Goal: Task Accomplishment & Management: Complete application form

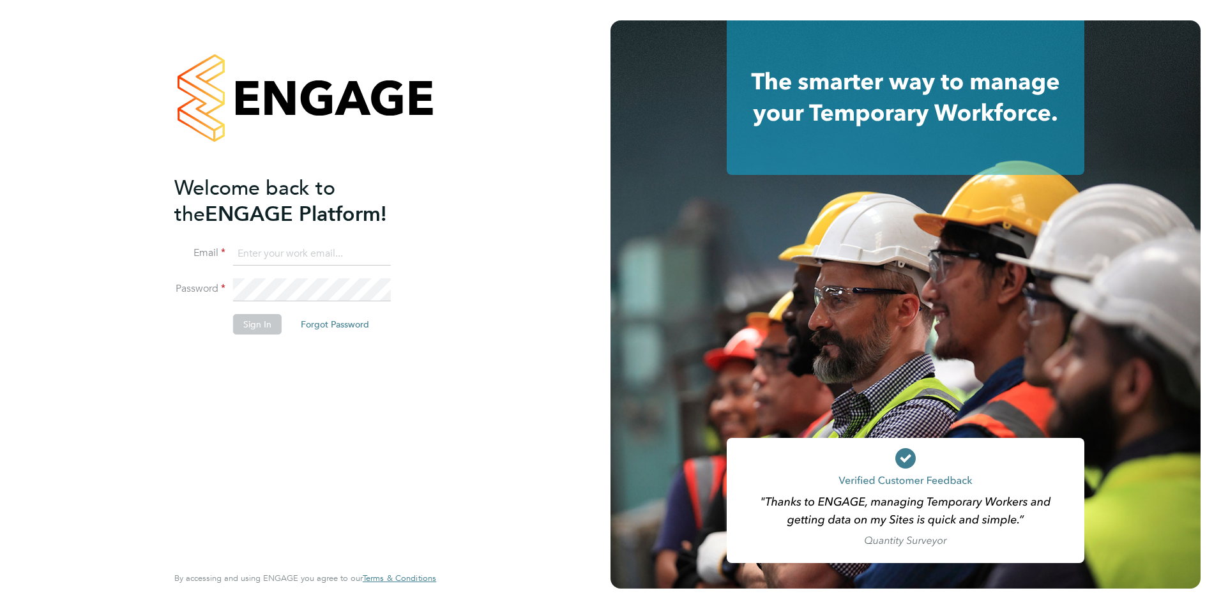
type input "[PERSON_NAME][EMAIL_ADDRESS][DOMAIN_NAME]"
click at [399, 360] on div "Welcome back to the ENGAGE Platform! [PERSON_NAME] [PERSON_NAME][EMAIL_ADDRESS]…" at bounding box center [298, 368] width 249 height 387
click at [259, 326] on button "Sign In" at bounding box center [257, 324] width 49 height 20
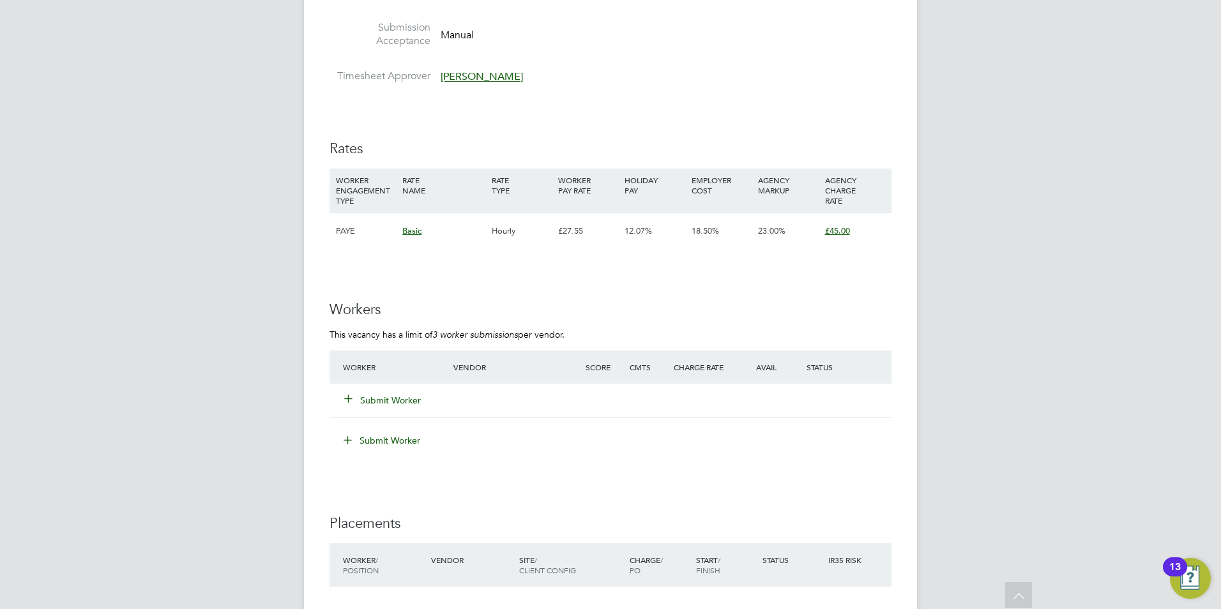
scroll to position [2108, 0]
click at [353, 399] on icon at bounding box center [349, 398] width 10 height 10
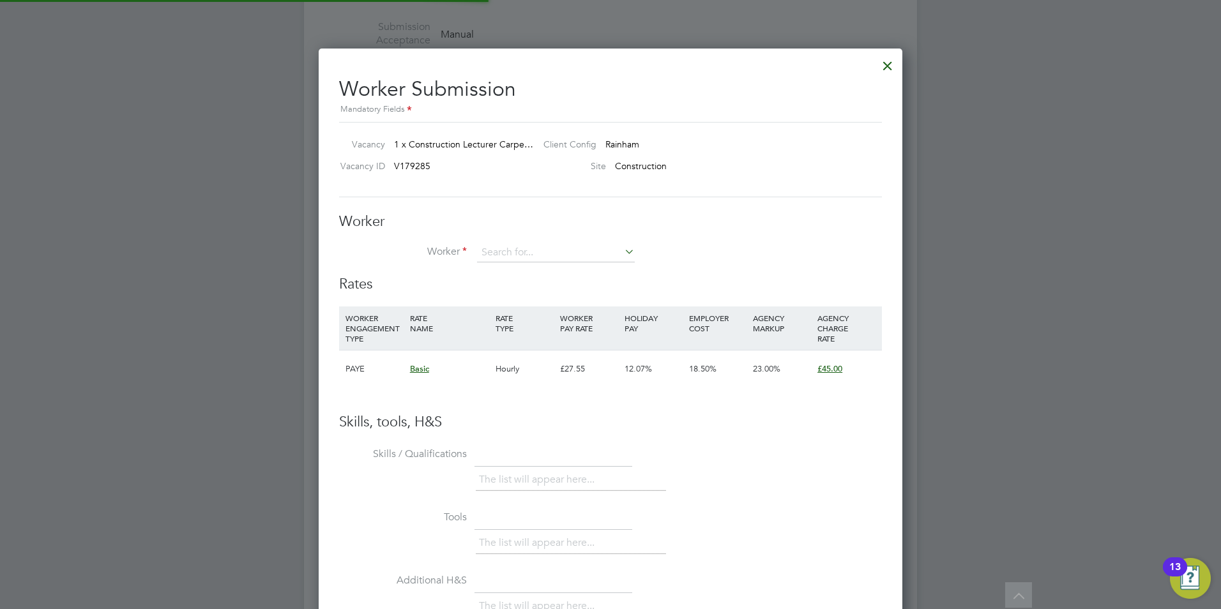
scroll to position [775, 584]
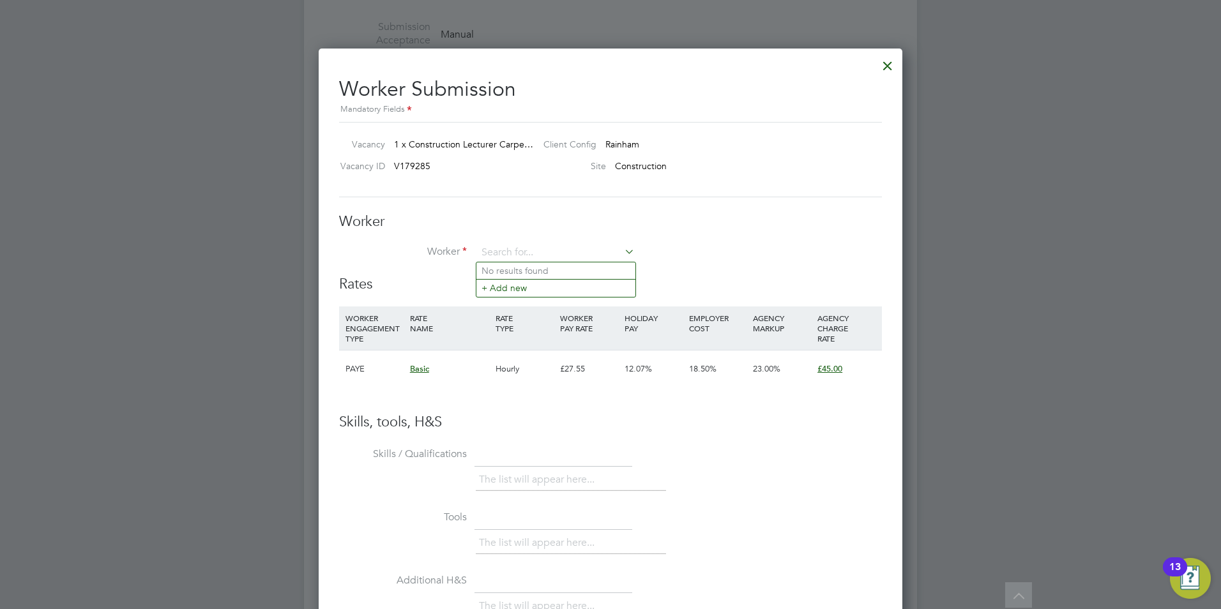
click at [881, 66] on div at bounding box center [887, 62] width 23 height 23
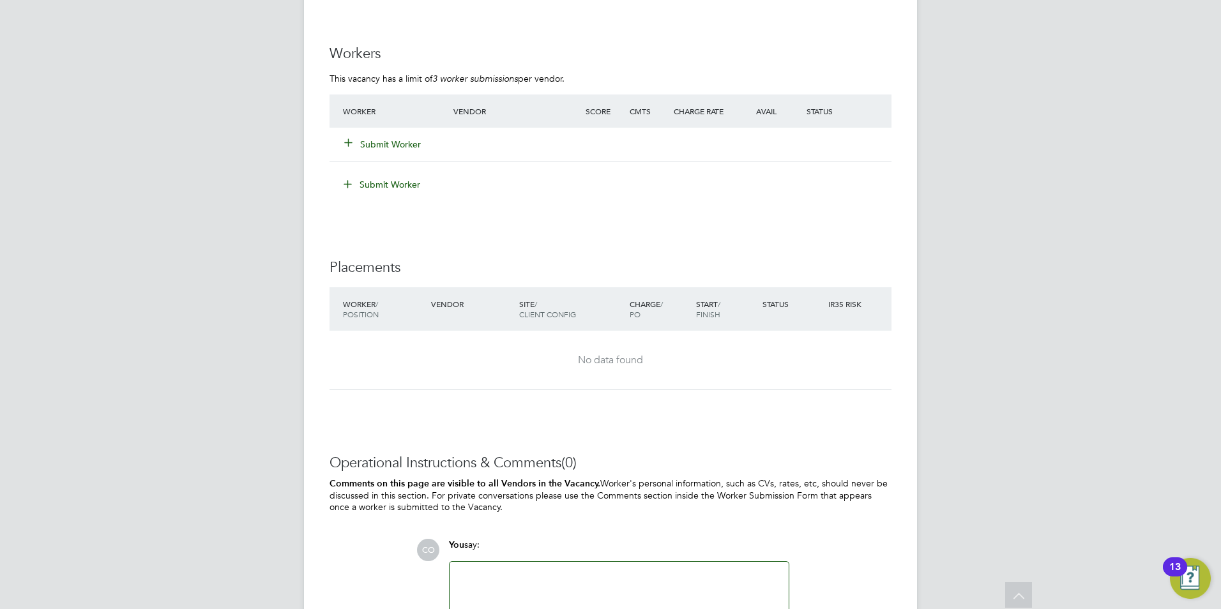
scroll to position [2300, 0]
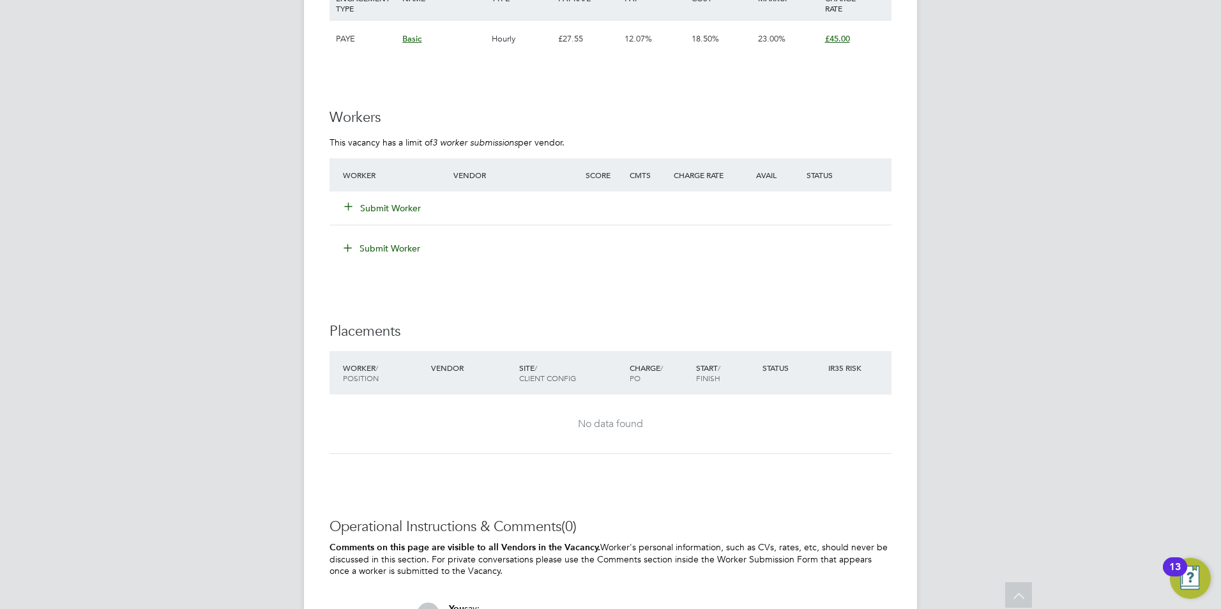
click at [355, 215] on div "Submit Worker" at bounding box center [406, 208] width 132 height 23
click at [350, 210] on icon at bounding box center [349, 206] width 10 height 10
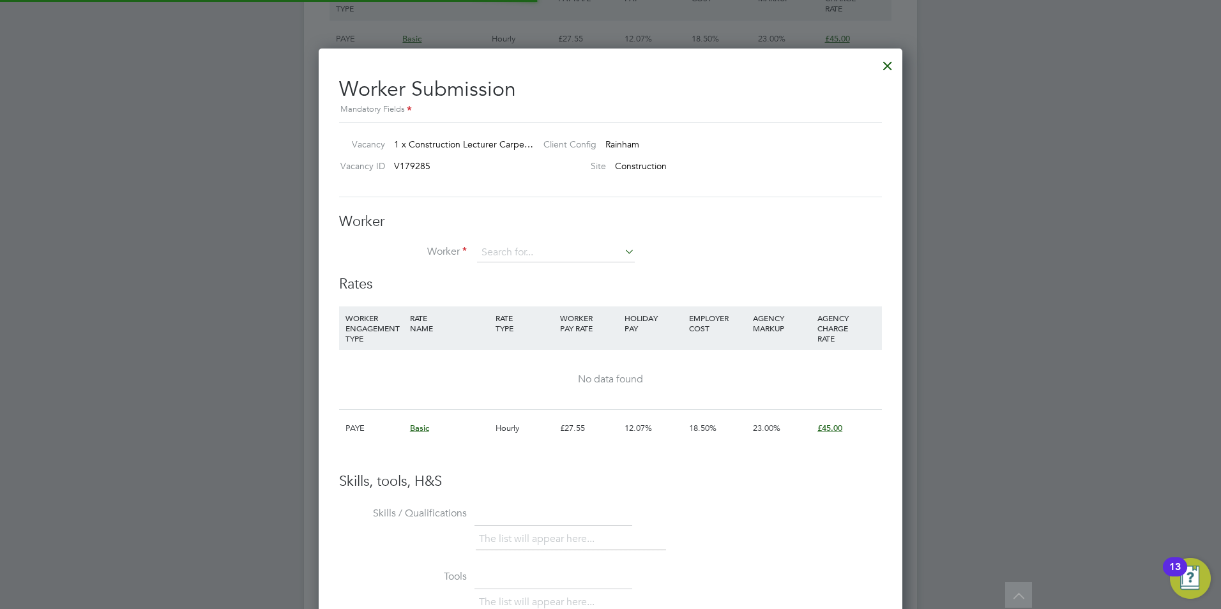
scroll to position [775, 584]
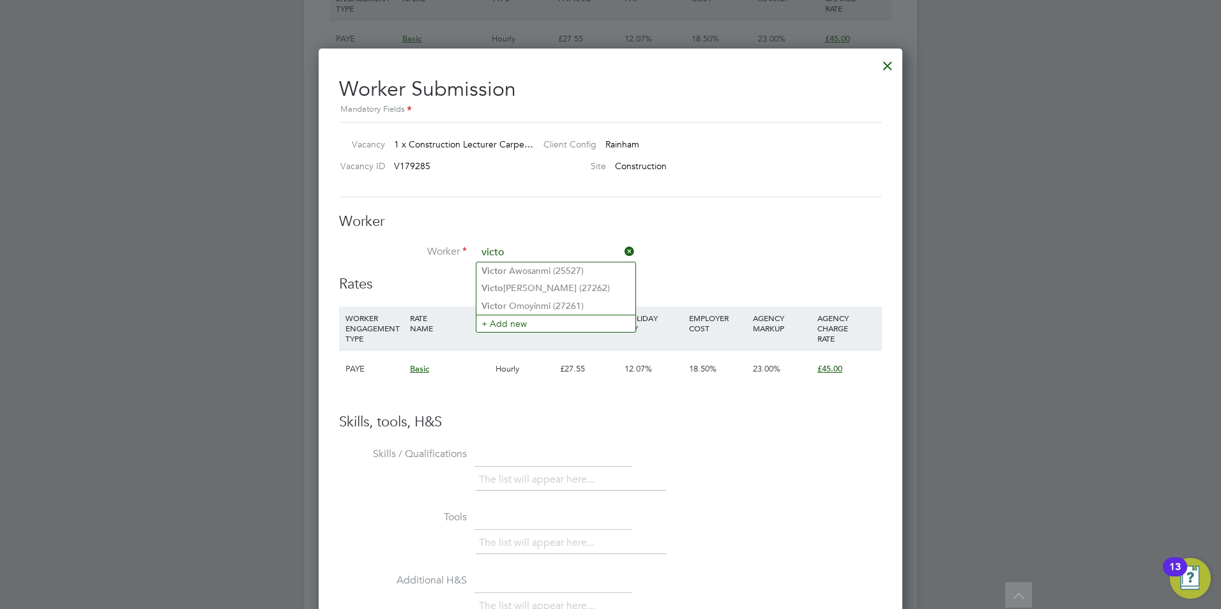
type input "victo"
click at [622, 251] on icon at bounding box center [622, 252] width 0 height 18
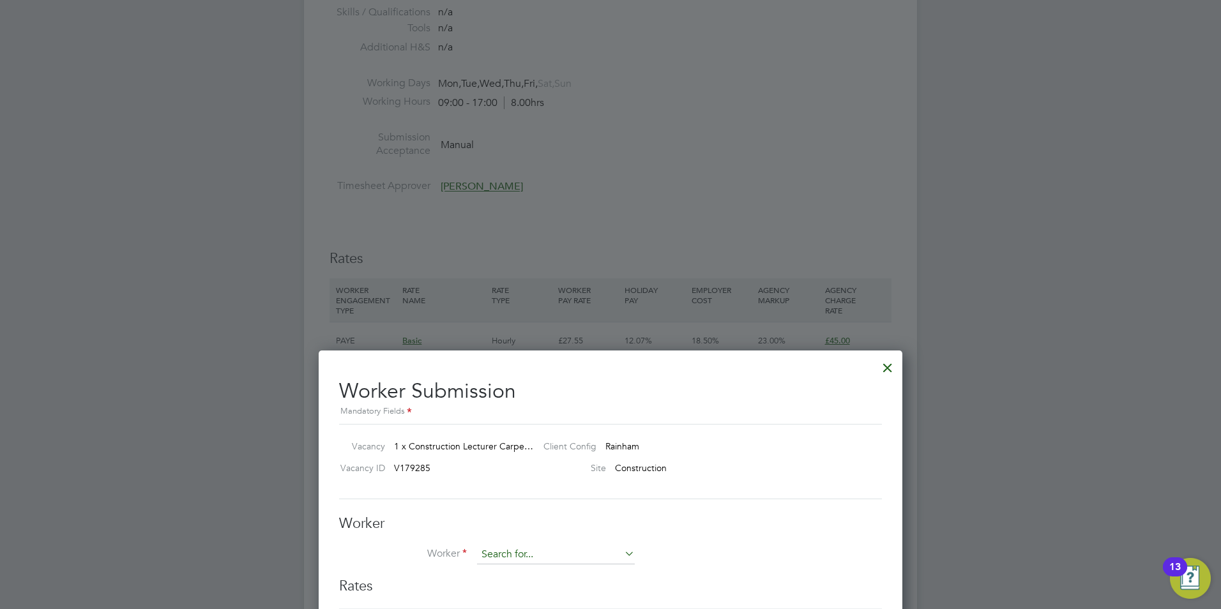
scroll to position [2108, 0]
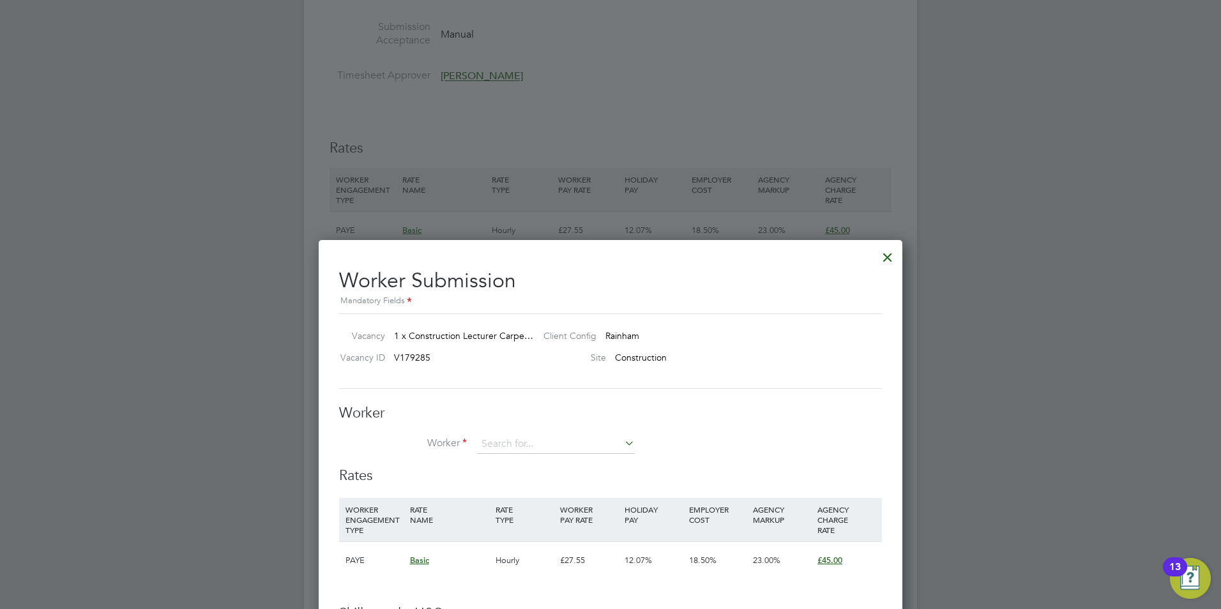
click at [889, 259] on div at bounding box center [887, 254] width 23 height 23
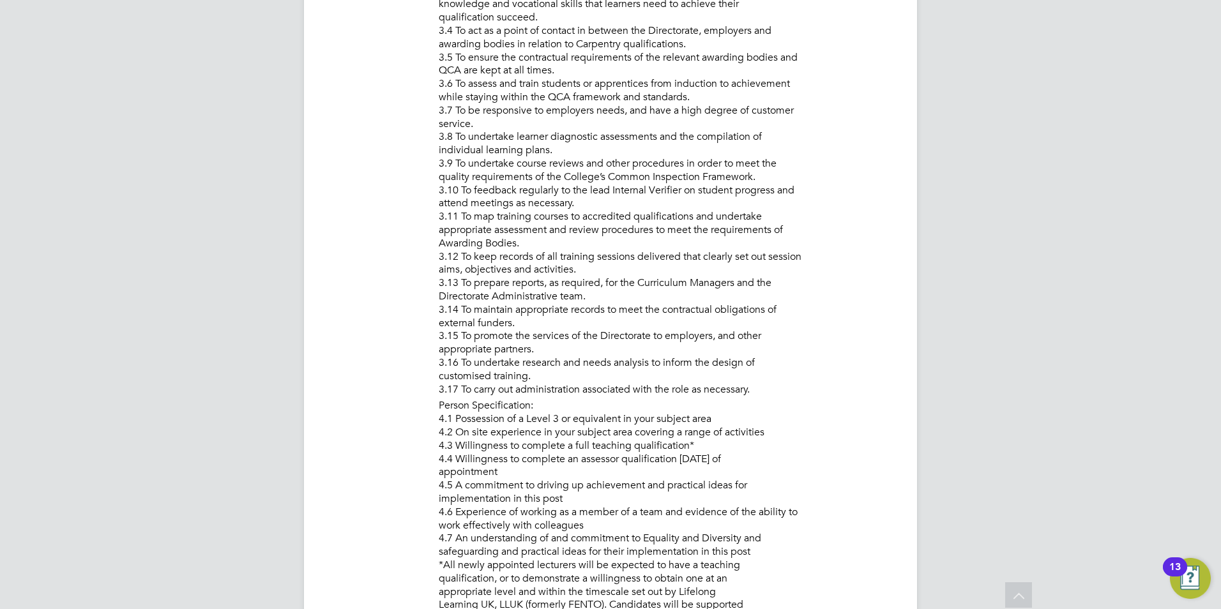
scroll to position [1980, 0]
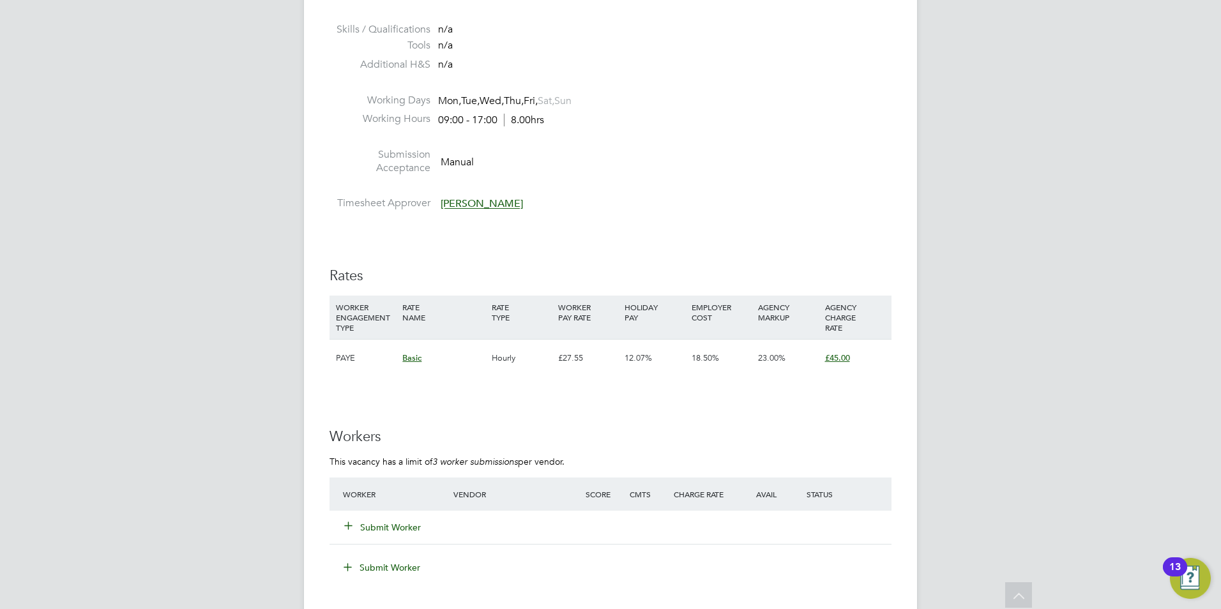
click at [356, 524] on button "Submit Worker" at bounding box center [383, 527] width 77 height 13
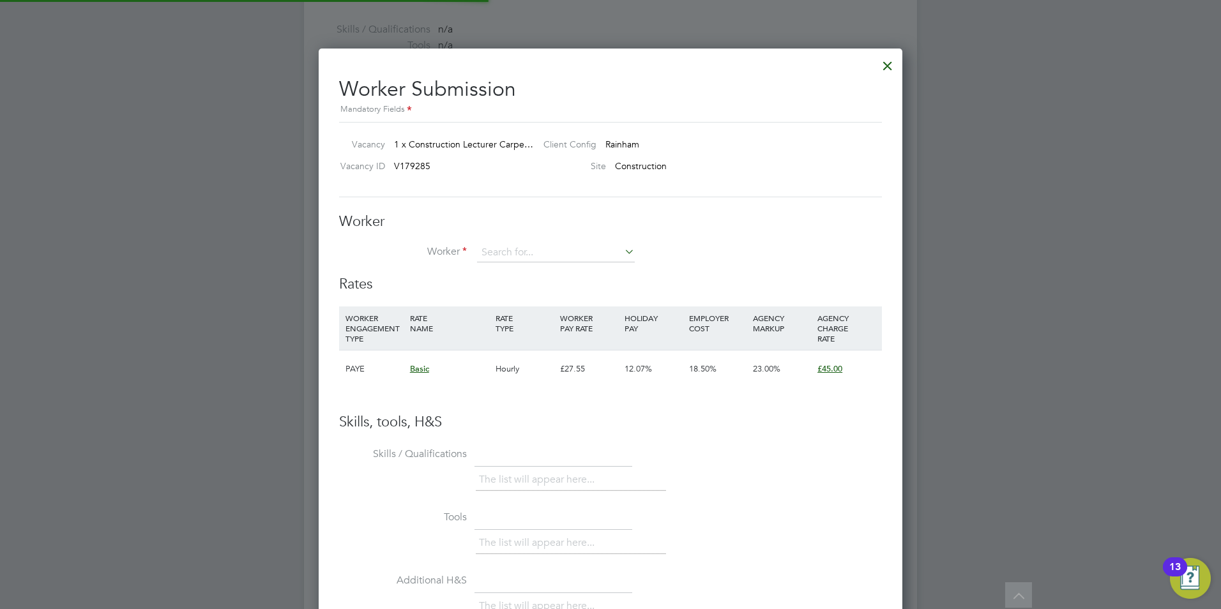
scroll to position [775, 584]
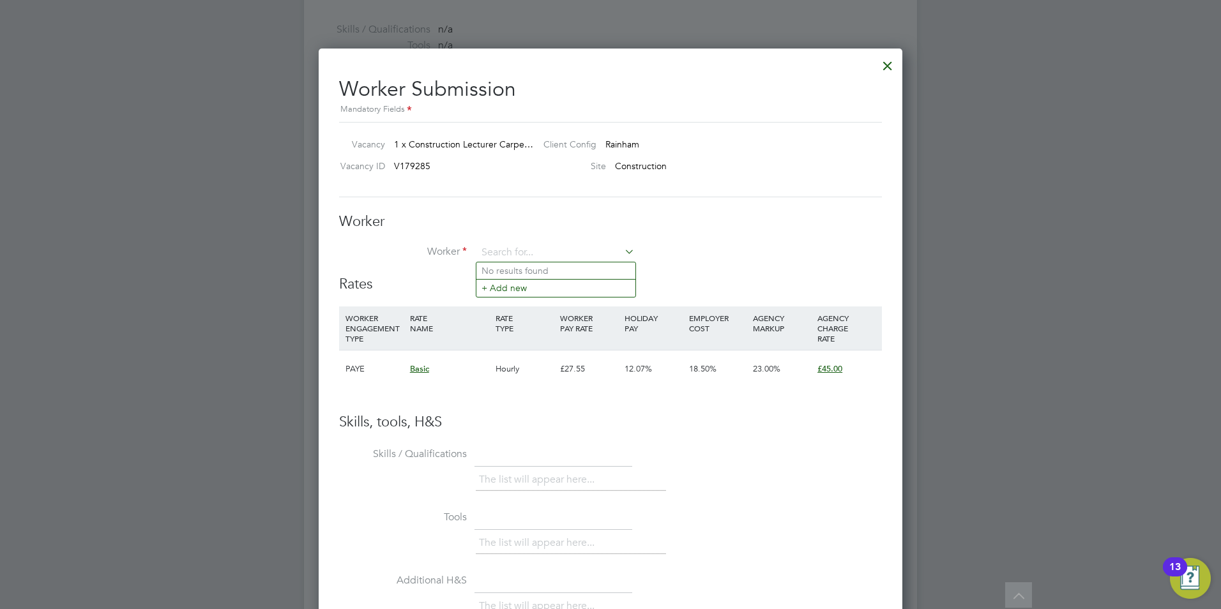
click at [537, 297] on ul "No results found + Add new" at bounding box center [556, 279] width 160 height 35
click at [545, 259] on input at bounding box center [556, 252] width 158 height 19
click at [527, 296] on li "+ Add new" at bounding box center [556, 287] width 159 height 17
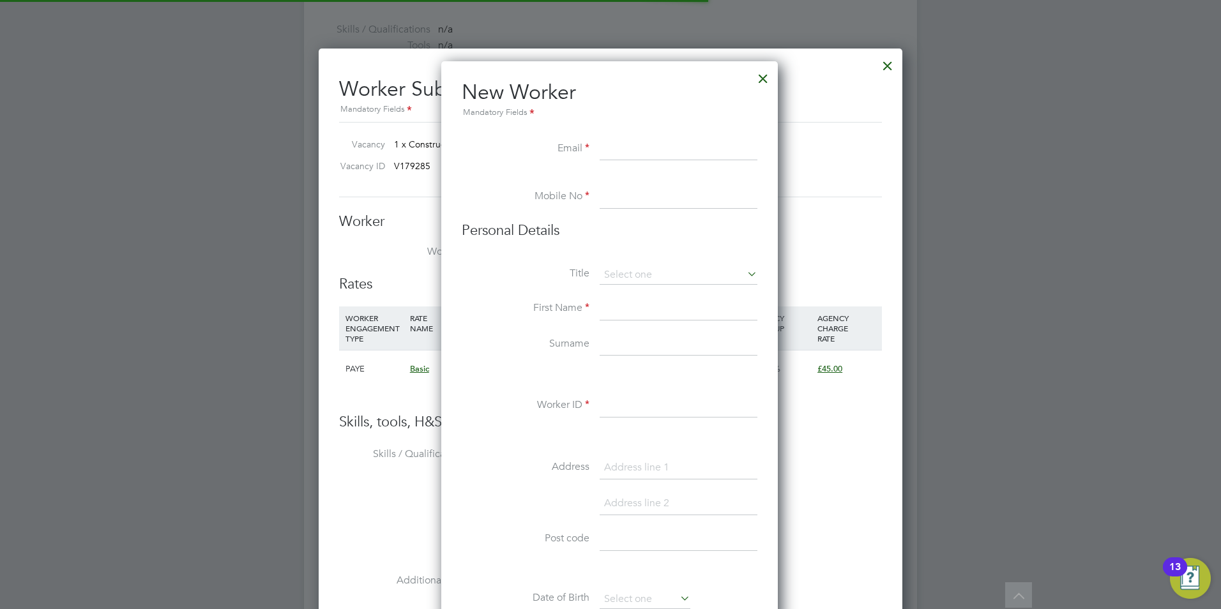
scroll to position [1087, 339]
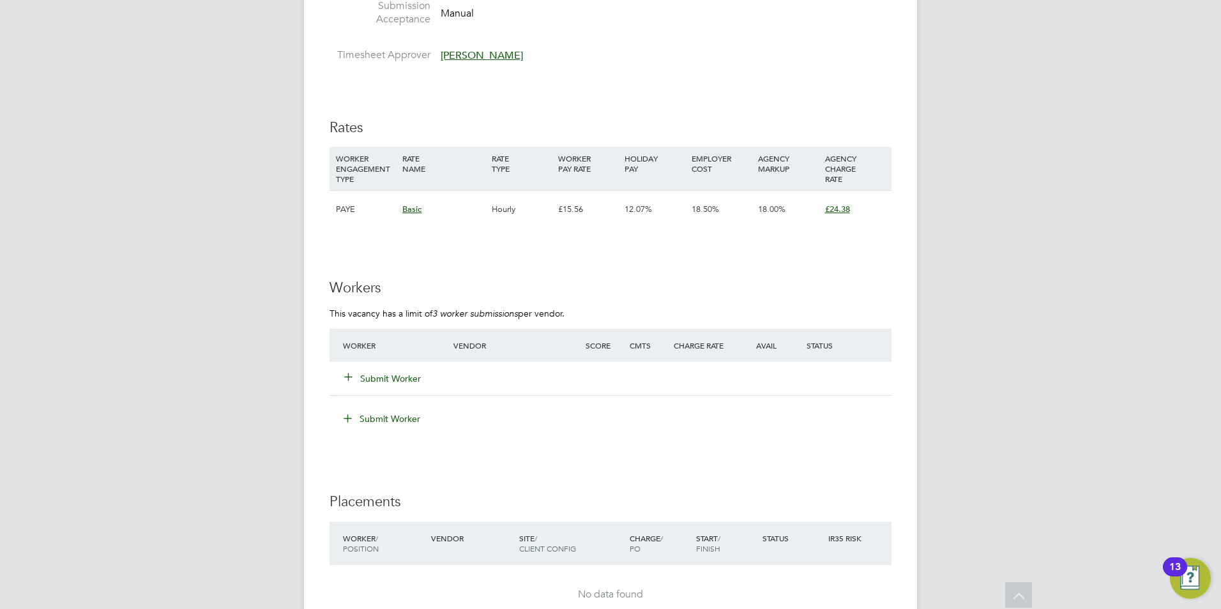
scroll to position [1789, 0]
